Goal: Register for event/course

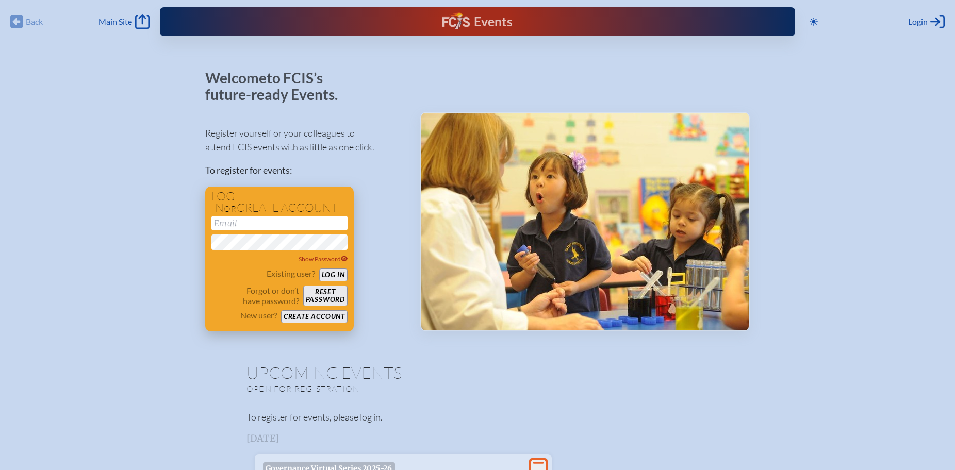
click at [248, 224] on input "email" at bounding box center [280, 223] width 136 height 14
type input "[PERSON_NAME][EMAIL_ADDRESS][DOMAIN_NAME]"
click at [335, 260] on span "Show Password" at bounding box center [324, 259] width 50 height 8
click at [334, 274] on button "Log in" at bounding box center [333, 275] width 28 height 13
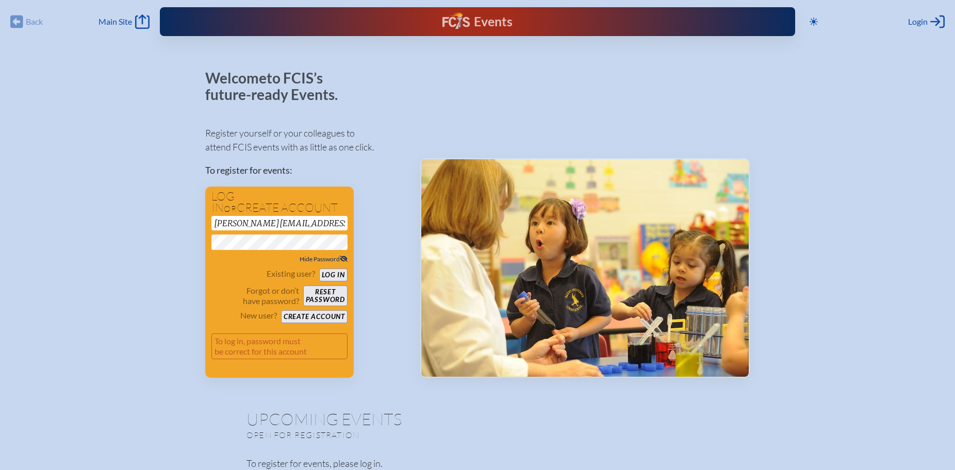
click at [327, 275] on button "Log in" at bounding box center [333, 275] width 28 height 13
click at [325, 293] on button "Reset password" at bounding box center [325, 296] width 44 height 21
click at [319, 269] on button "Log in" at bounding box center [333, 275] width 28 height 13
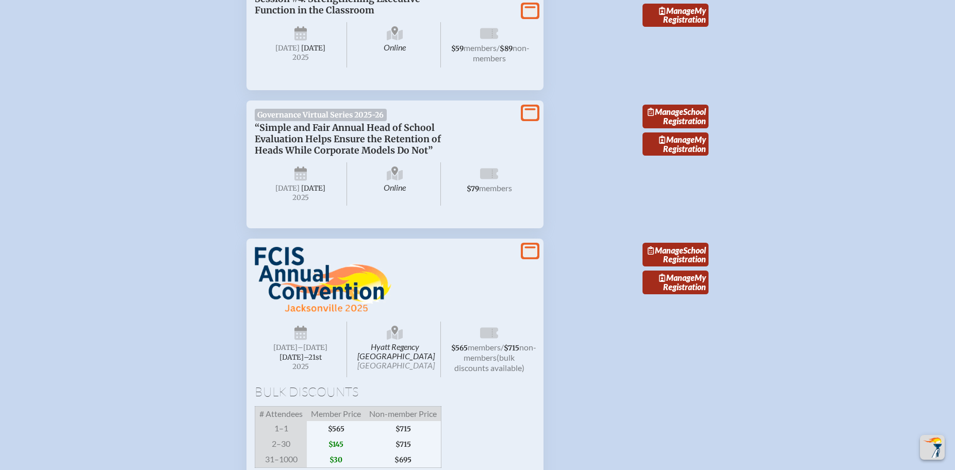
scroll to position [1526, 0]
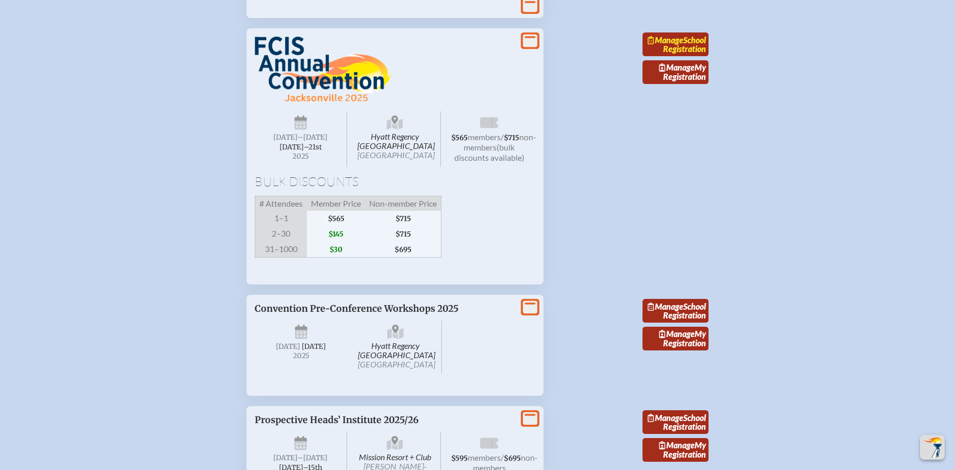
click at [672, 56] on link "Manage School Registration" at bounding box center [676, 45] width 66 height 24
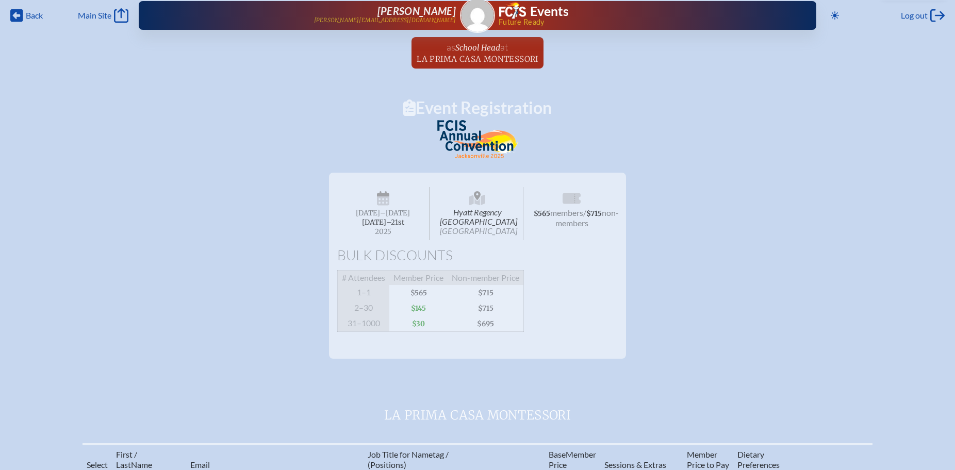
scroll to position [210, 0]
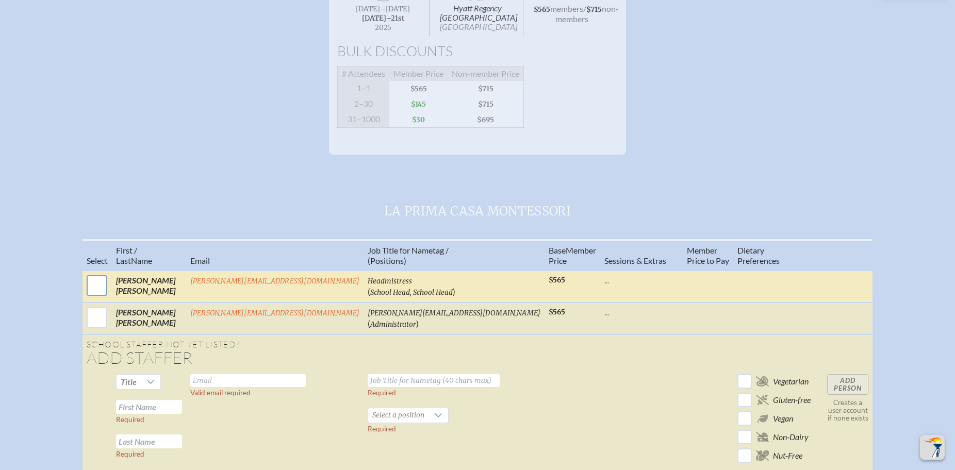
click at [110, 299] on input "checkbox" at bounding box center [97, 286] width 26 height 26
checkbox input "true"
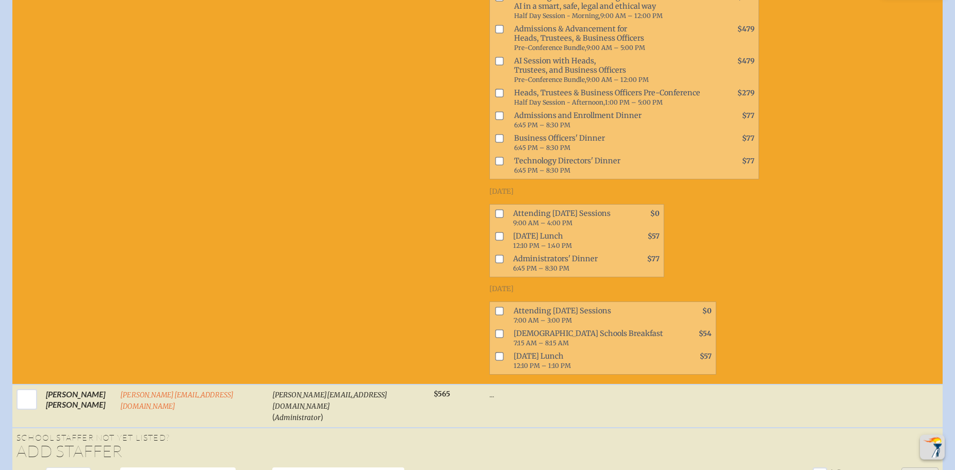
scroll to position [579, 0]
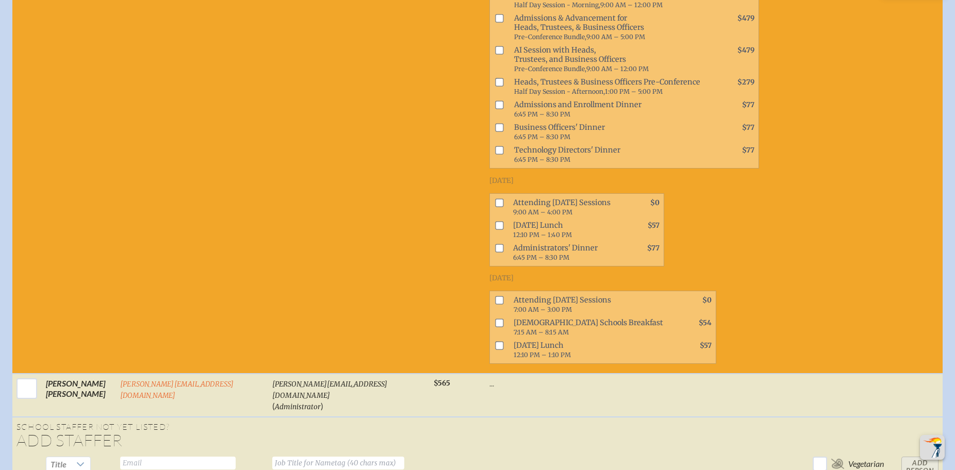
click at [496, 207] on input "checkbox" at bounding box center [500, 203] width 8 height 8
checkbox input "true"
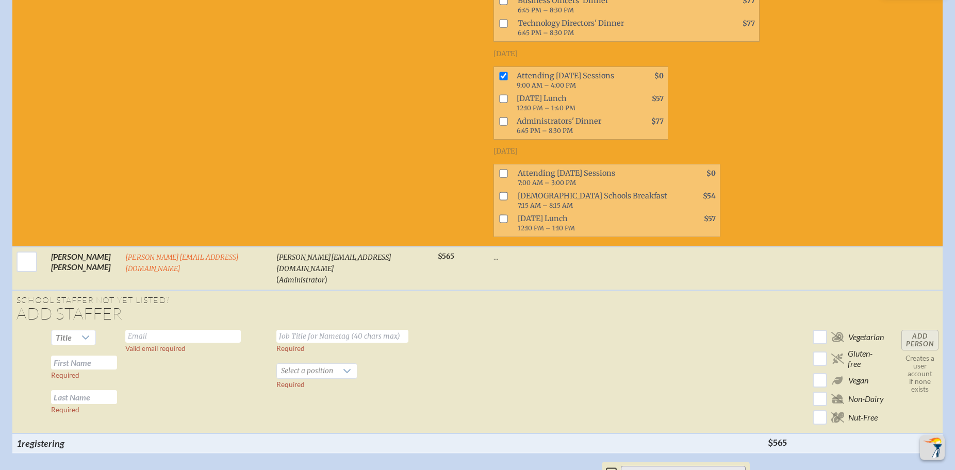
scroll to position [737, 0]
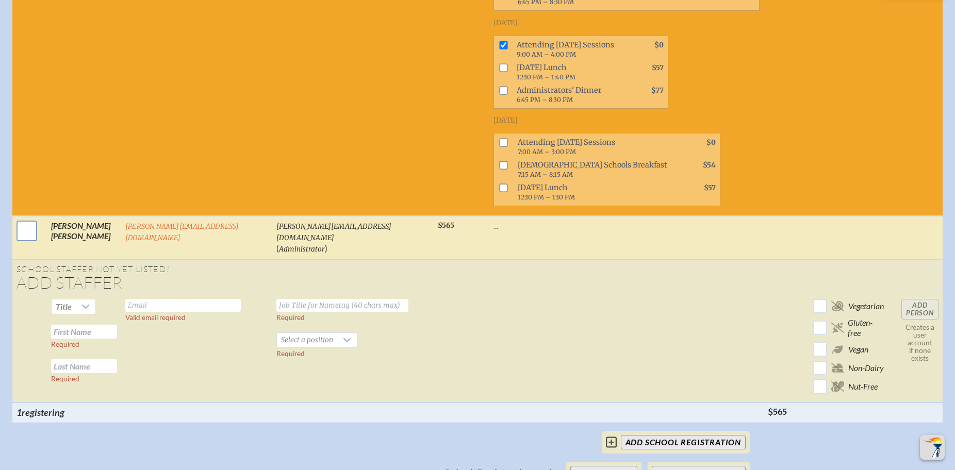
click at [22, 244] on input "checkbox" at bounding box center [27, 231] width 26 height 26
checkbox input "true"
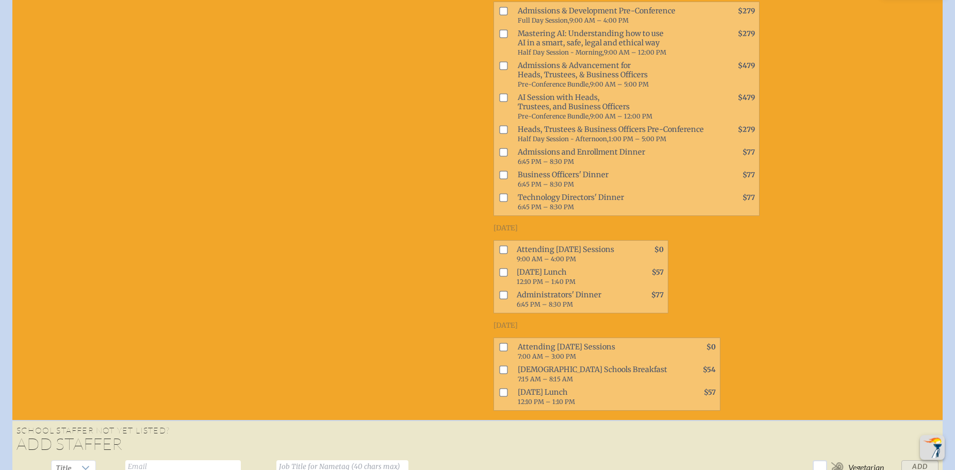
scroll to position [1000, 0]
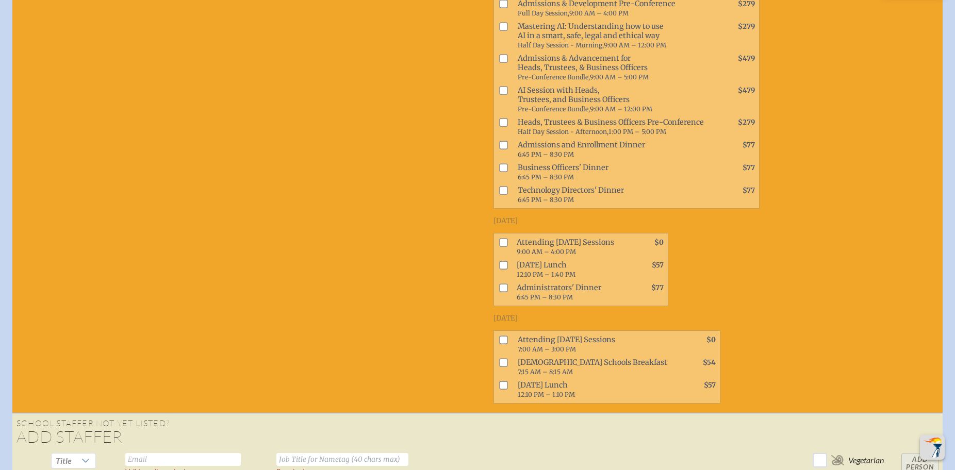
click at [499, 247] on input "checkbox" at bounding box center [503, 243] width 8 height 8
checkbox input "true"
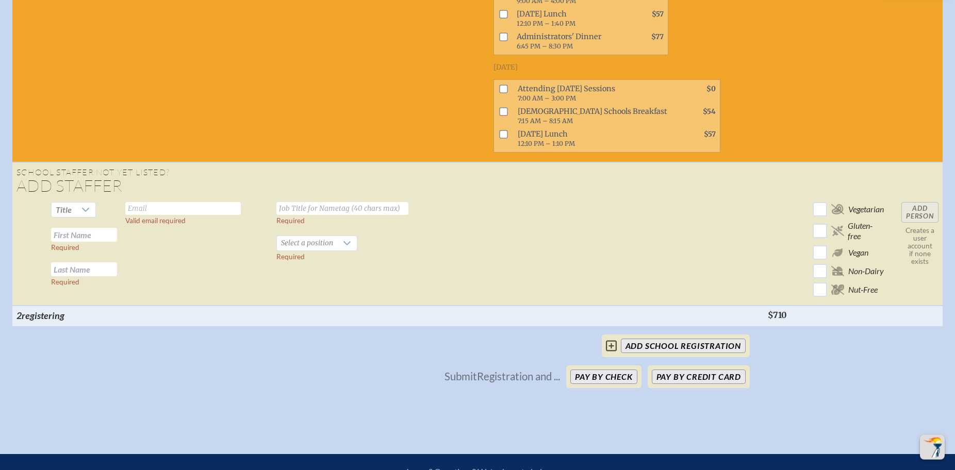
scroll to position [1368, 0]
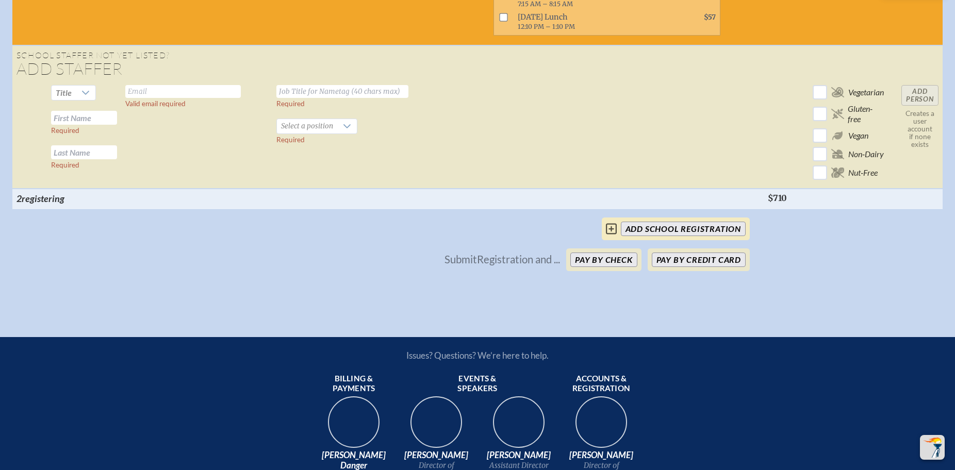
click at [661, 236] on input "add School Registration" at bounding box center [683, 229] width 125 height 14
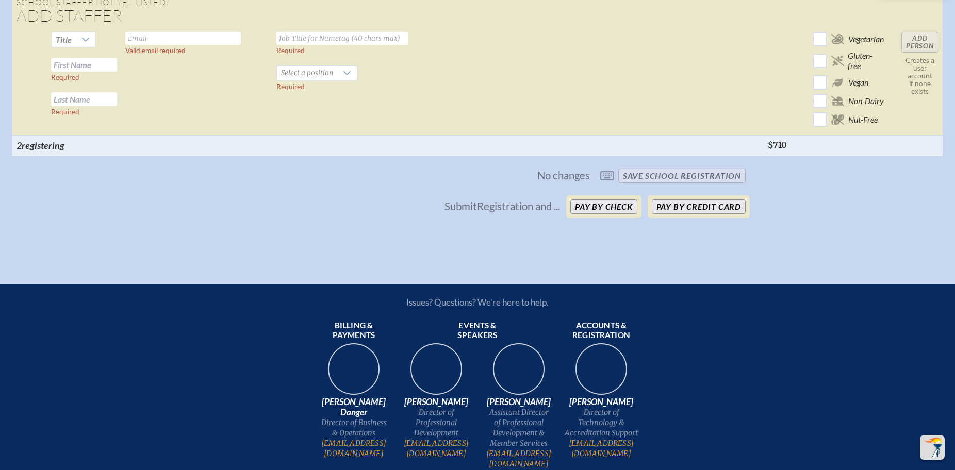
scroll to position [1400, 0]
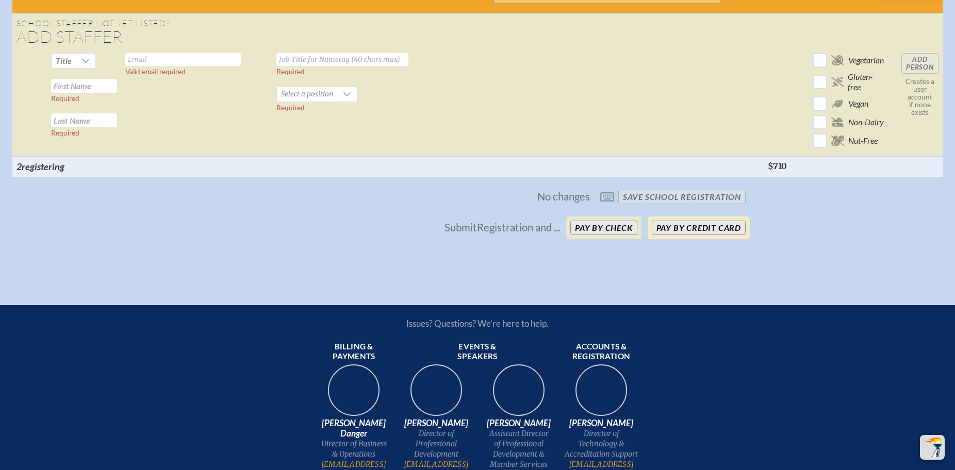
click at [664, 235] on button "Pay by Credit Card" at bounding box center [699, 228] width 94 height 14
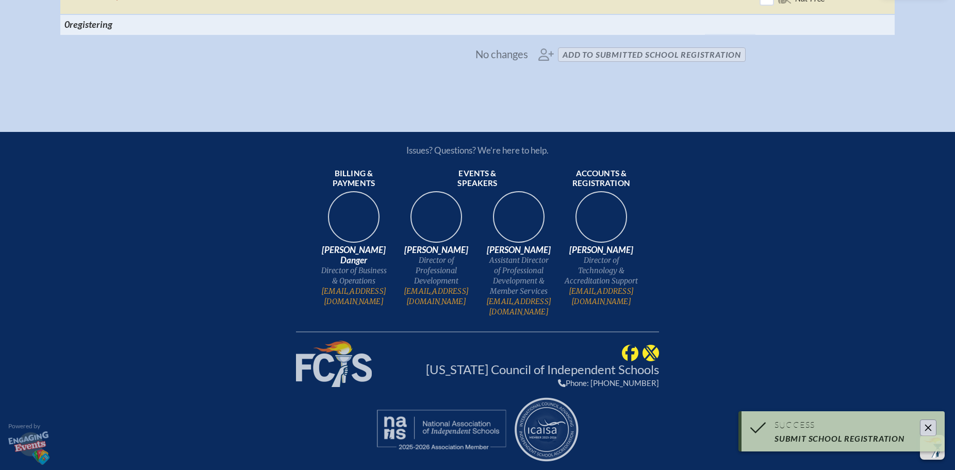
scroll to position [729, 0]
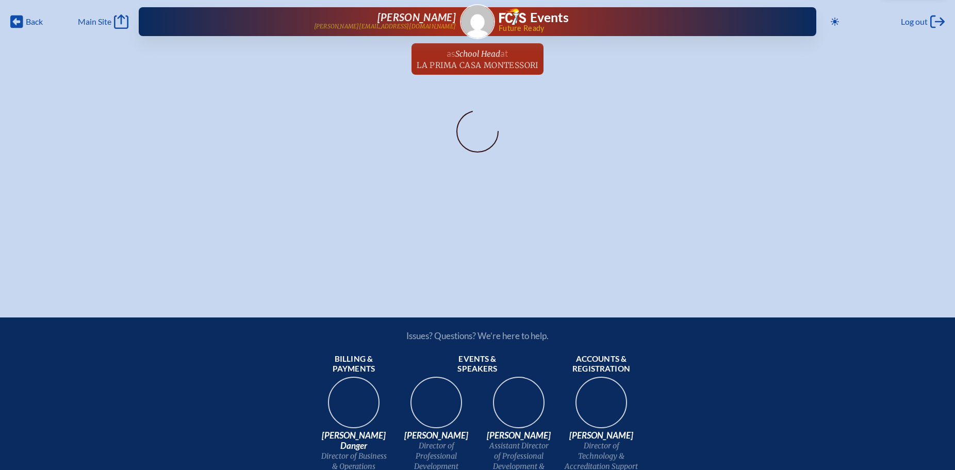
click at [494, 225] on div "Back Back Main Site Main Site Toggle to Dark Mode Log out Log out [PERSON_NAME]…" at bounding box center [477, 142] width 955 height 285
click at [446, 62] on span "La Prima Casa Montessori" at bounding box center [478, 65] width 122 height 10
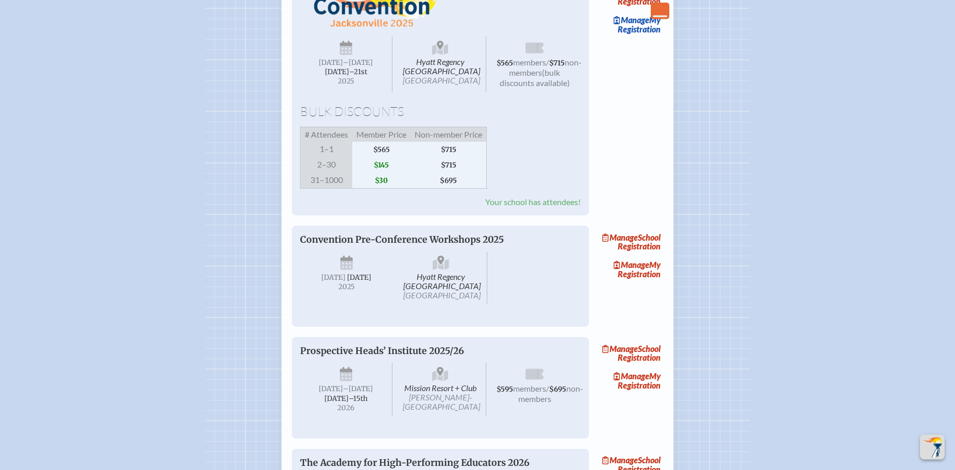
scroll to position [1368, 0]
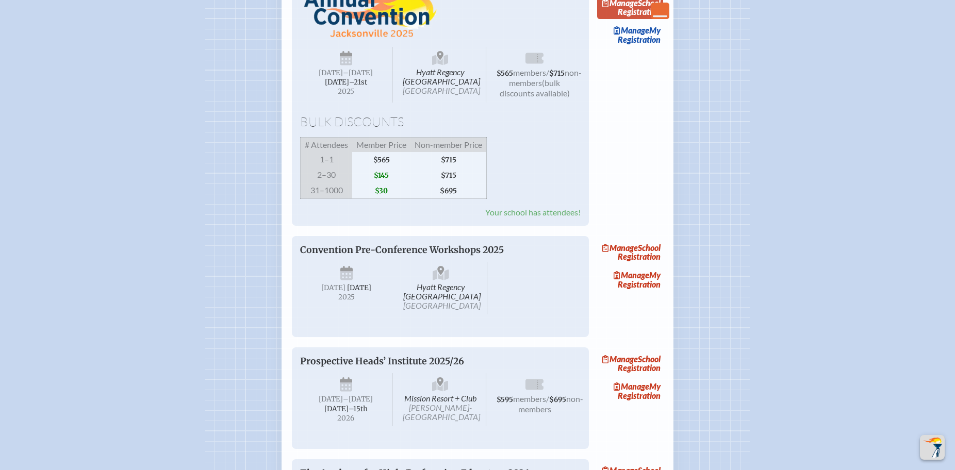
click at [644, 19] on link "Manage School Registration" at bounding box center [630, 7] width 66 height 24
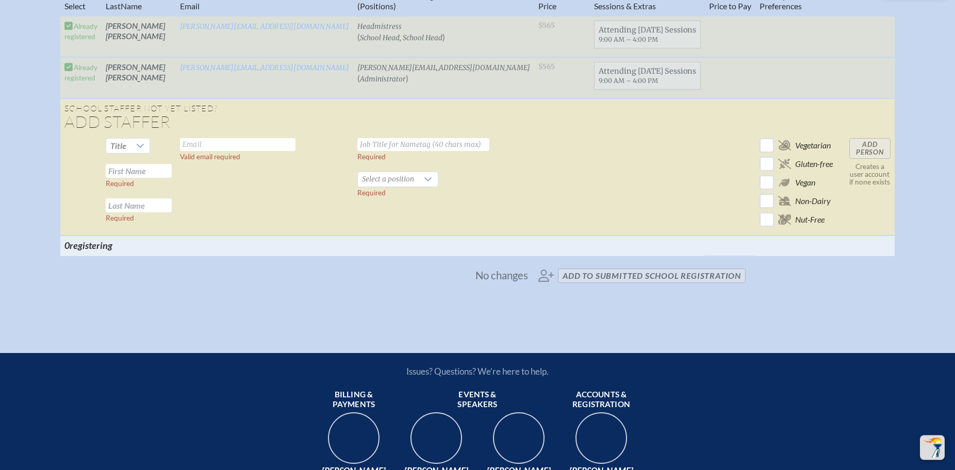
scroll to position [526, 0]
